Goal: Information Seeking & Learning: Learn about a topic

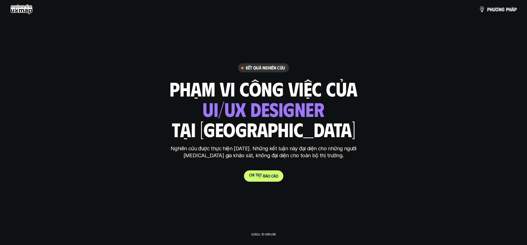
click at [272, 178] on link "C h i t i ế t b á o c á o" at bounding box center [263, 175] width 39 height 11
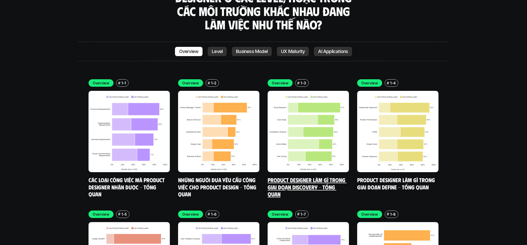
scroll to position [1489, 0]
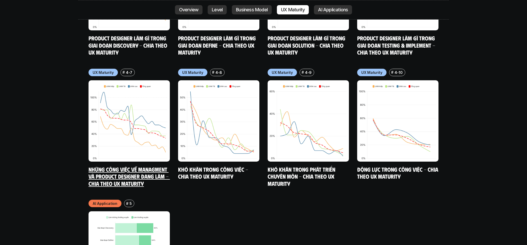
scroll to position [2678, 0]
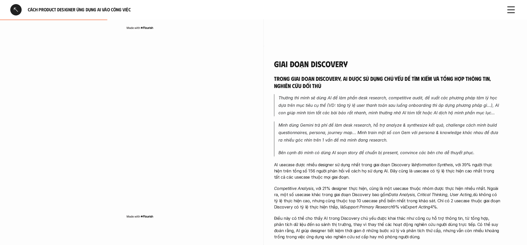
scroll to position [227, 0]
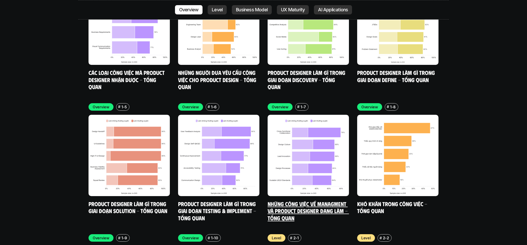
scroll to position [1598, 0]
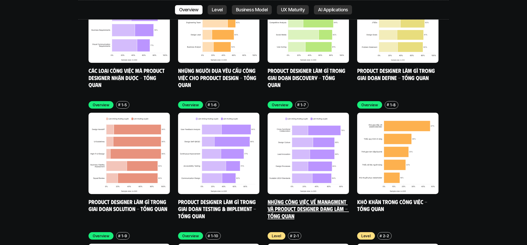
click at [313, 144] on img at bounding box center [307, 153] width 81 height 81
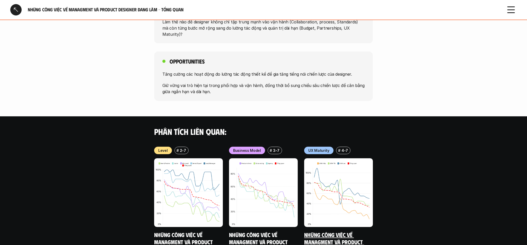
scroll to position [335, 0]
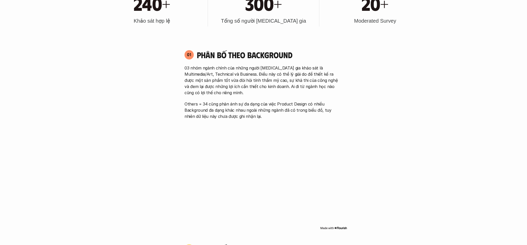
scroll to position [1414, 0]
